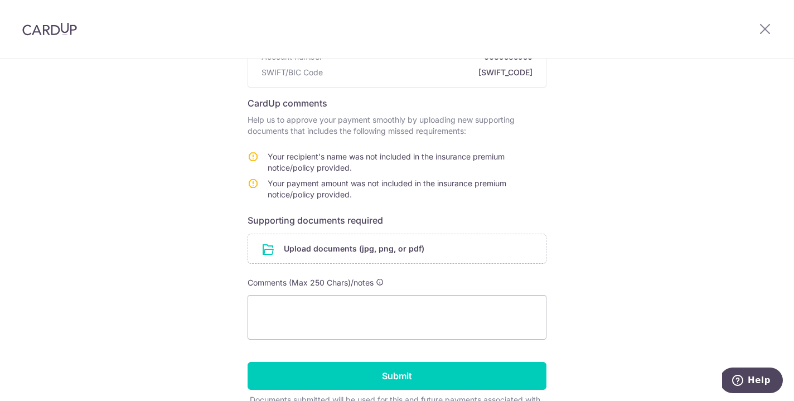
scroll to position [150, 0]
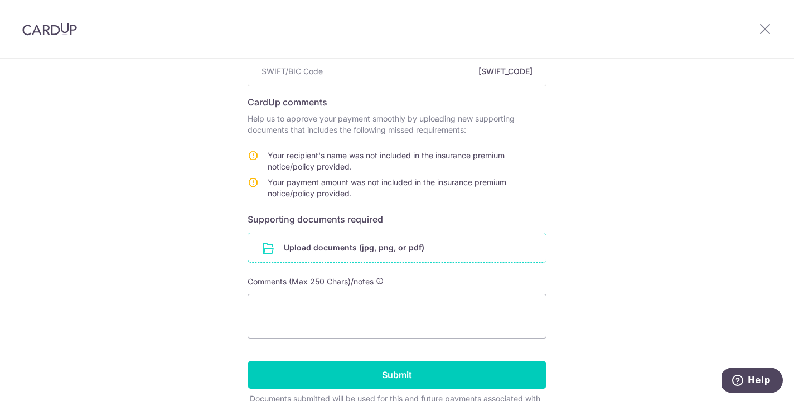
click at [378, 244] on input "file" at bounding box center [397, 247] width 298 height 29
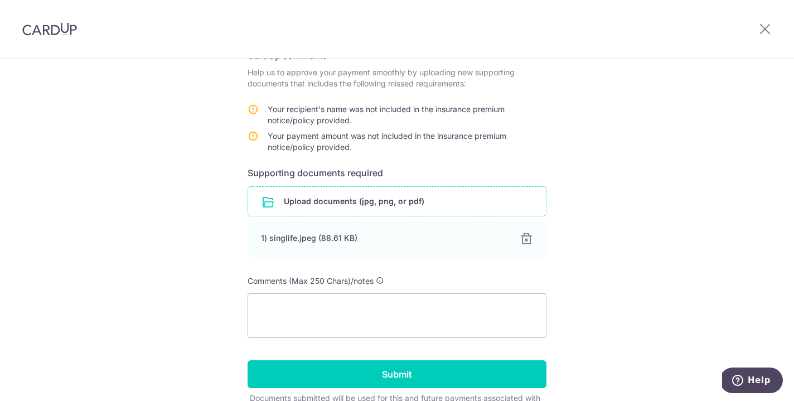
scroll to position [198, 0]
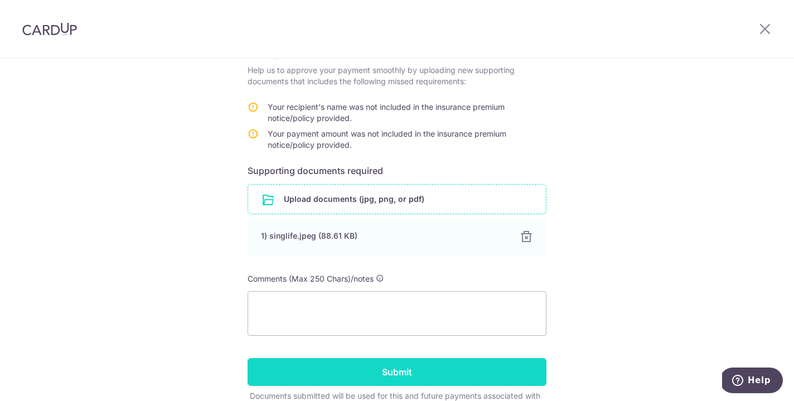
click at [499, 377] on input "Submit" at bounding box center [397, 372] width 299 height 28
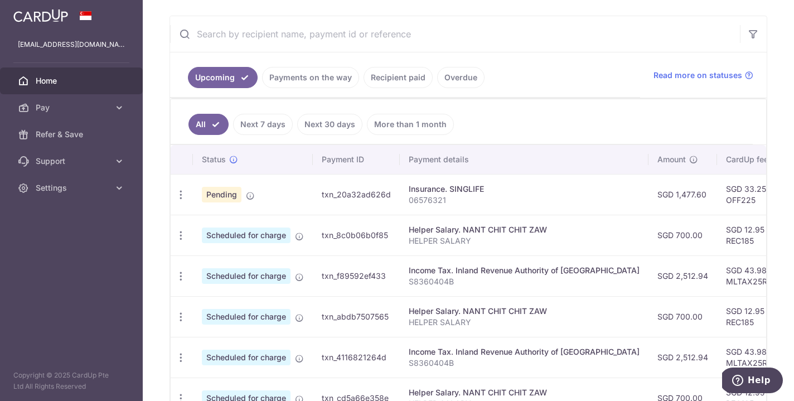
scroll to position [242, 0]
